Goal: Transaction & Acquisition: Purchase product/service

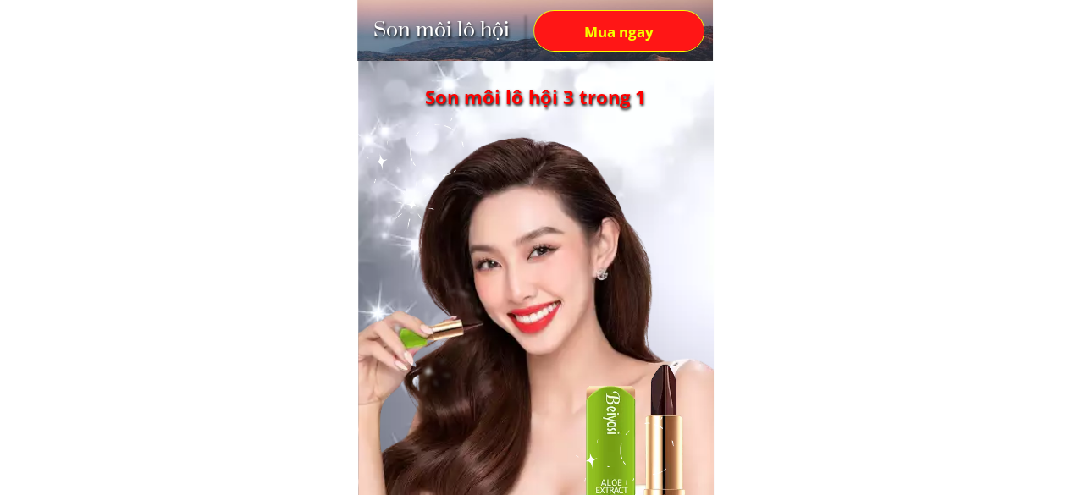
click at [623, 27] on font "Mua ngay" at bounding box center [618, 32] width 69 height 19
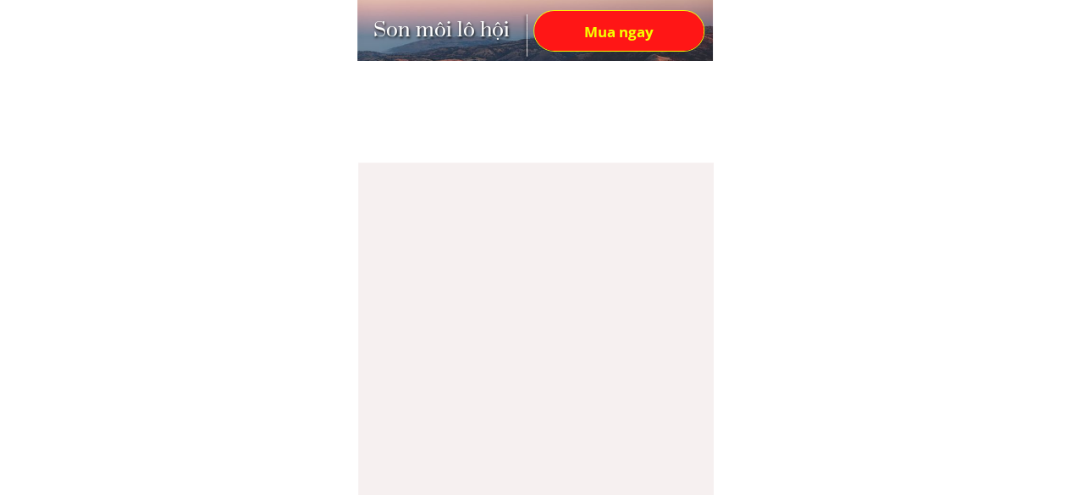
scroll to position [5332, 0]
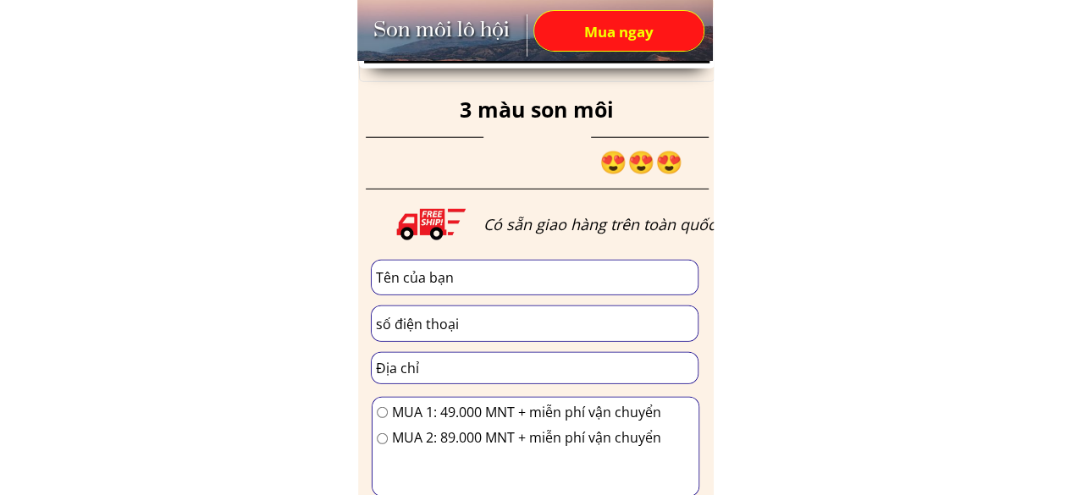
click at [562, 284] on input "text" at bounding box center [535, 278] width 326 height 35
click at [469, 274] on input "text" at bounding box center [535, 278] width 326 height 35
paste input "Цэцгээ Ватхутаг"
type input "Цэцгээ Ватхутаг"
click at [470, 326] on input "tel" at bounding box center [535, 324] width 326 height 35
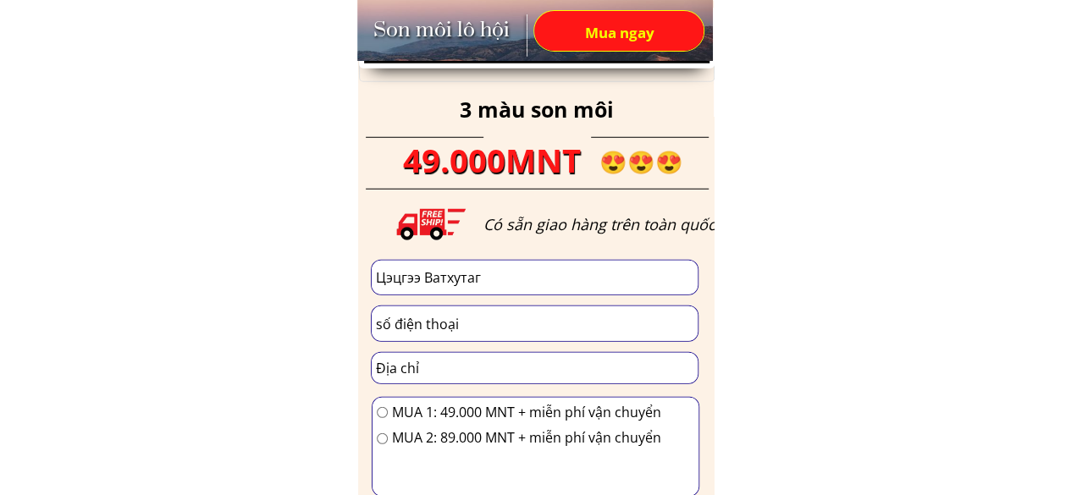
paste input "99253243"
type input "99253243"
click at [534, 360] on input "text" at bounding box center [535, 368] width 326 height 30
click at [479, 362] on input "text" at bounding box center [535, 368] width 326 height 30
paste input "ХУД 2р хороо 8р байр 7р орц"
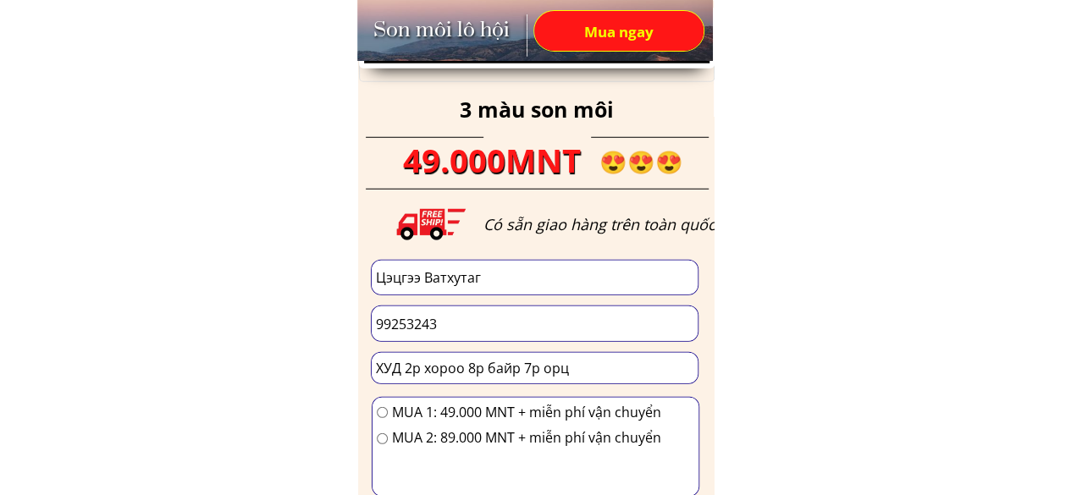
type input "ХУД 2р хороо 8р байр 7р орц"
click at [385, 421] on div "MUA 1: 49.000 MNT + miễn phí vận chuyển" at bounding box center [519, 413] width 285 height 22
click at [385, 416] on input "radio" at bounding box center [382, 412] width 11 height 11
radio input "true"
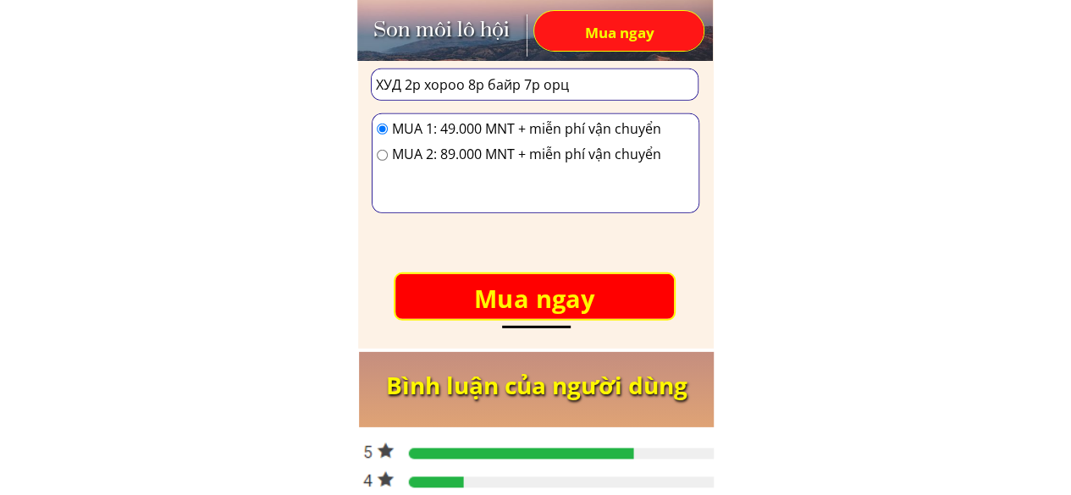
scroll to position [5671, 0]
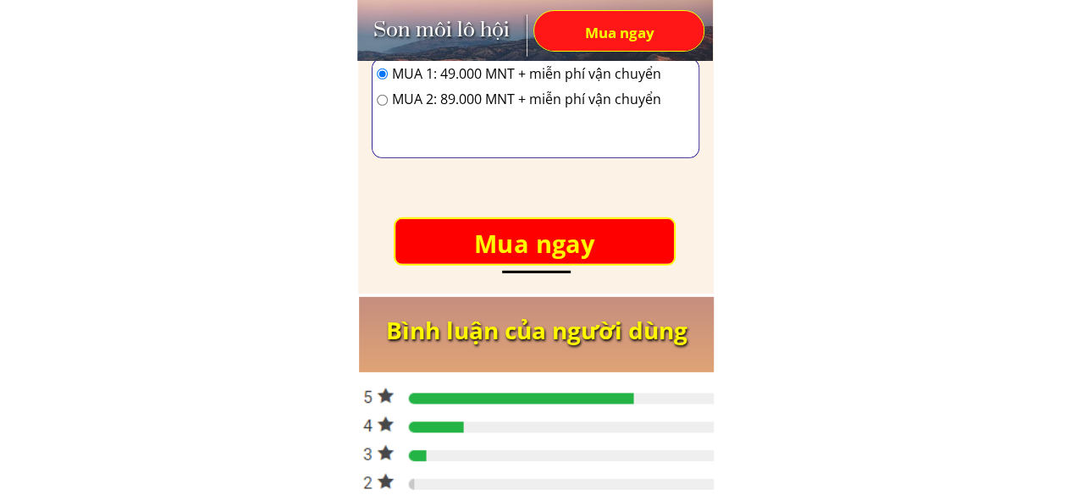
click at [571, 229] on font "Mua ngay" at bounding box center [534, 243] width 121 height 33
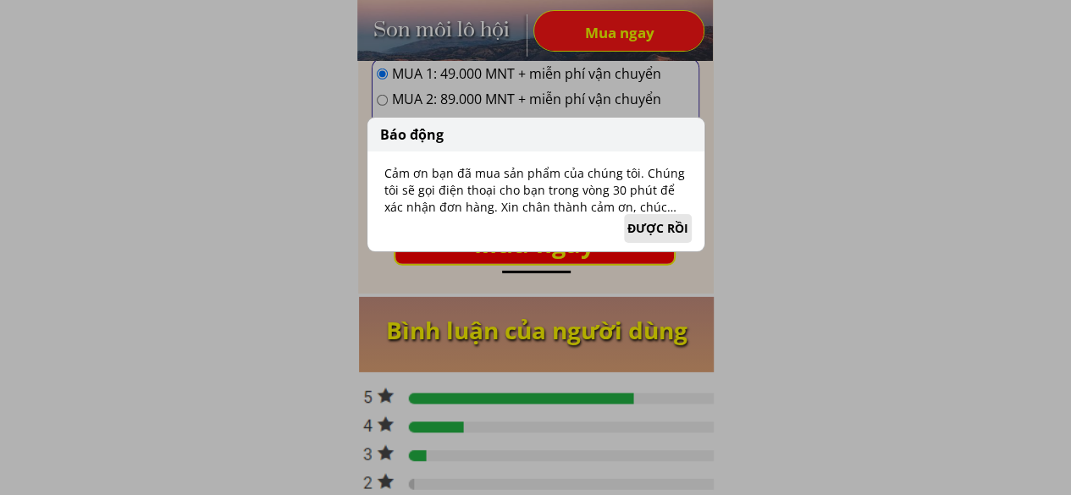
click at [650, 230] on font "ĐƯỢC RỒI" at bounding box center [658, 228] width 61 height 16
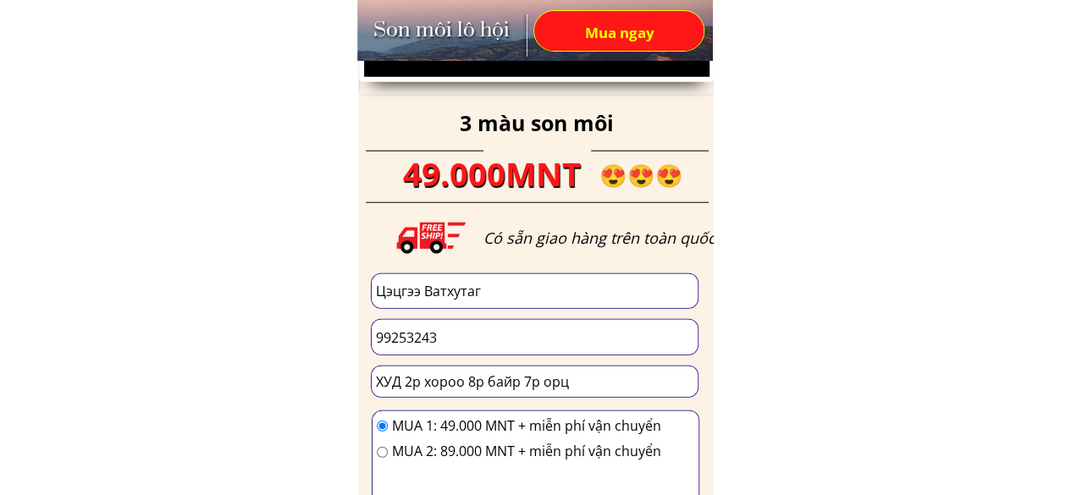
scroll to position [5417, 0]
